Goal: Transaction & Acquisition: Purchase product/service

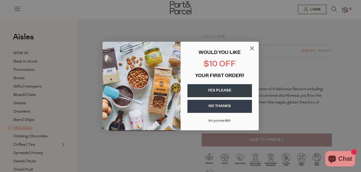
click at [251, 48] on circle "Close dialog" at bounding box center [252, 48] width 9 height 9
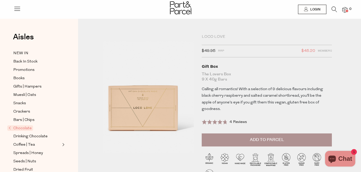
click at [23, 128] on span "Chocolate" at bounding box center [20, 127] width 26 height 5
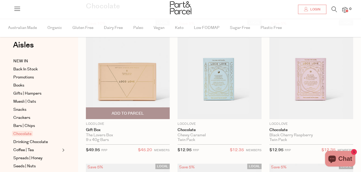
scroll to position [49, 0]
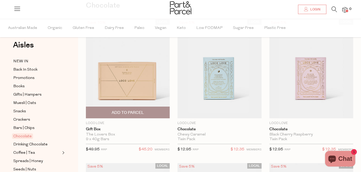
click at [131, 115] on span "Add To Parcel" at bounding box center [128, 112] width 32 height 5
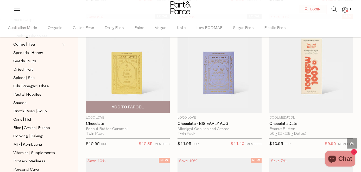
scroll to position [491, 0]
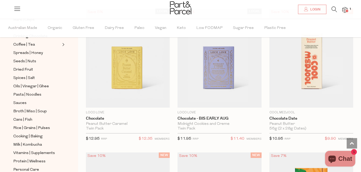
click at [346, 11] on span at bounding box center [347, 11] width 3 height 3
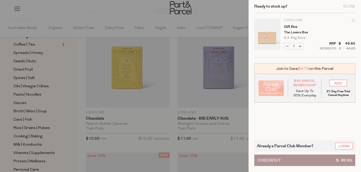
click at [298, 161] on button "Checkout $ 49.95" at bounding box center [304, 159] width 101 height 11
